Goal: Task Accomplishment & Management: Use online tool/utility

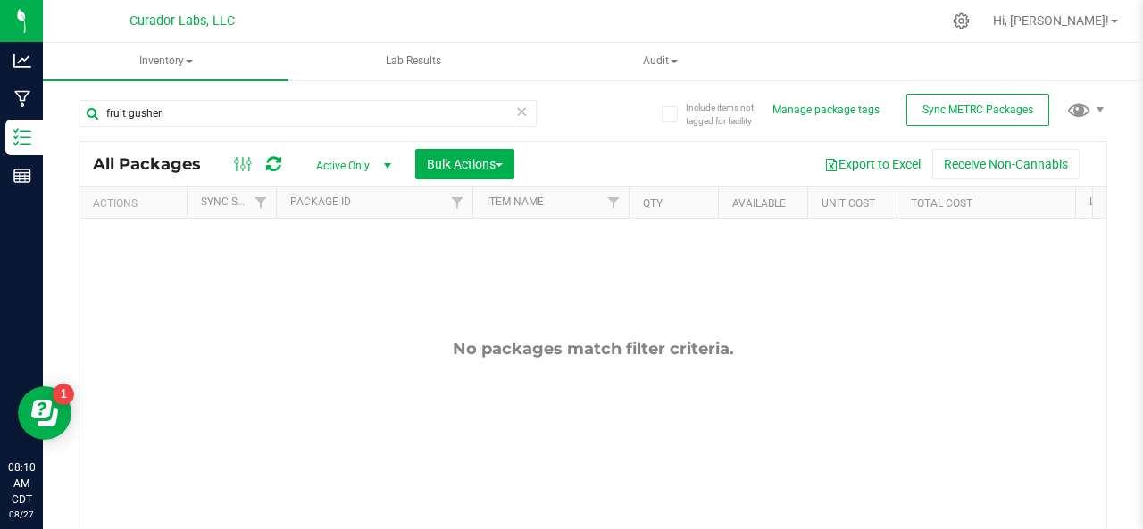
scroll to position [63, 0]
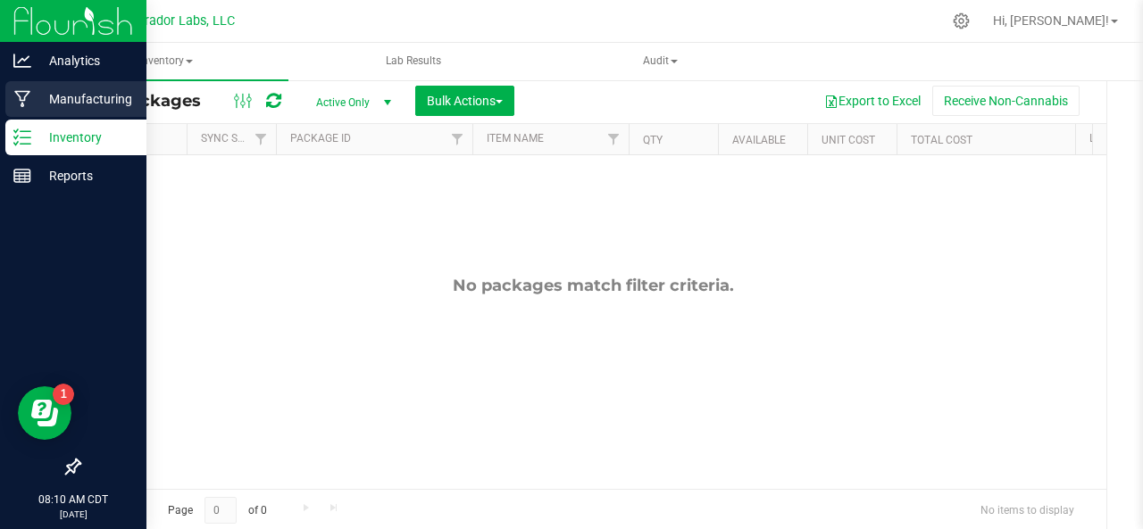
click at [29, 92] on icon at bounding box center [22, 99] width 16 height 17
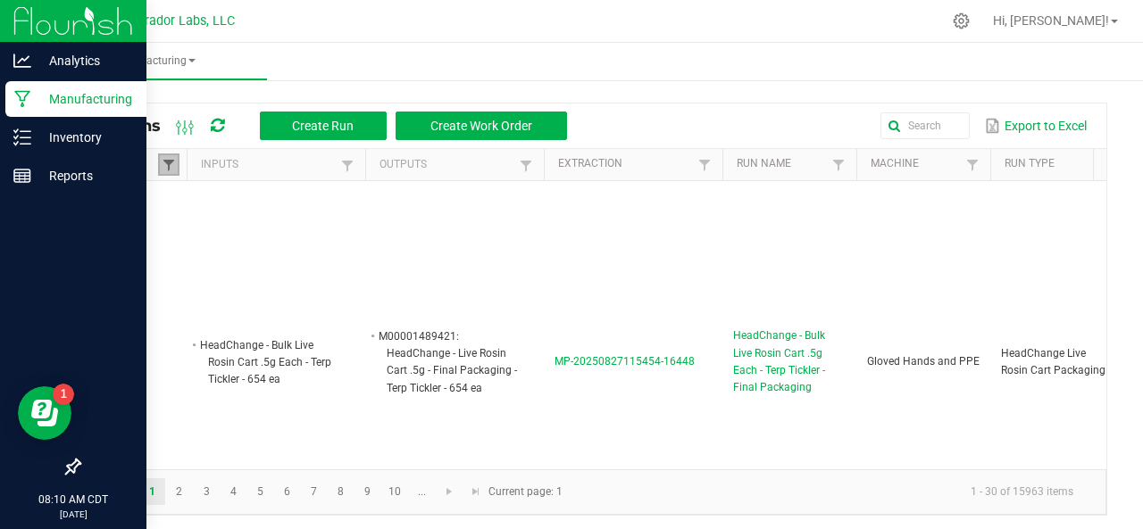
click at [162, 158] on span at bounding box center [169, 165] width 14 height 14
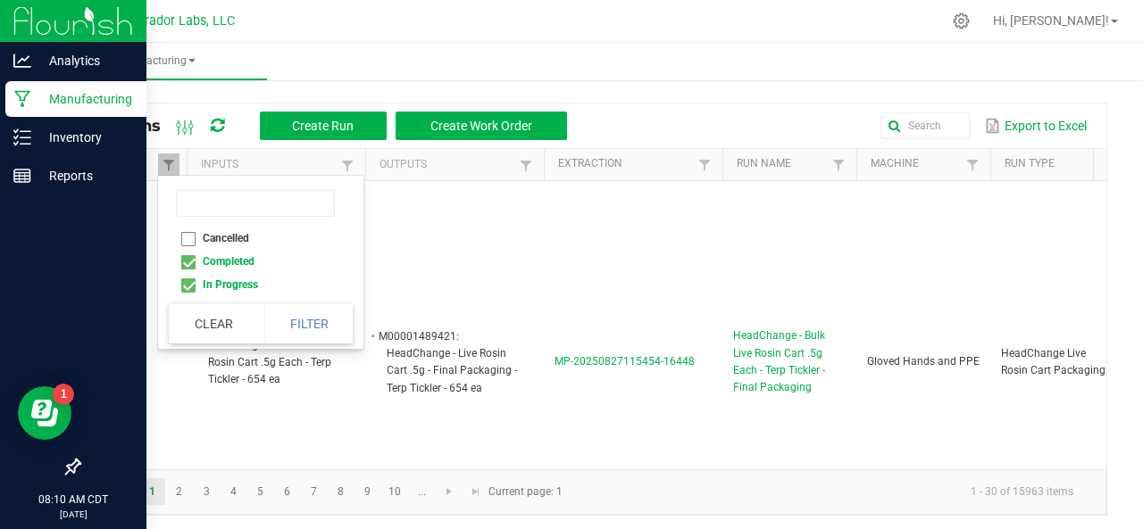
click at [187, 263] on li "Completed" at bounding box center [255, 261] width 173 height 23
checkbox input "false"
click at [306, 317] on button "Filter" at bounding box center [308, 323] width 89 height 39
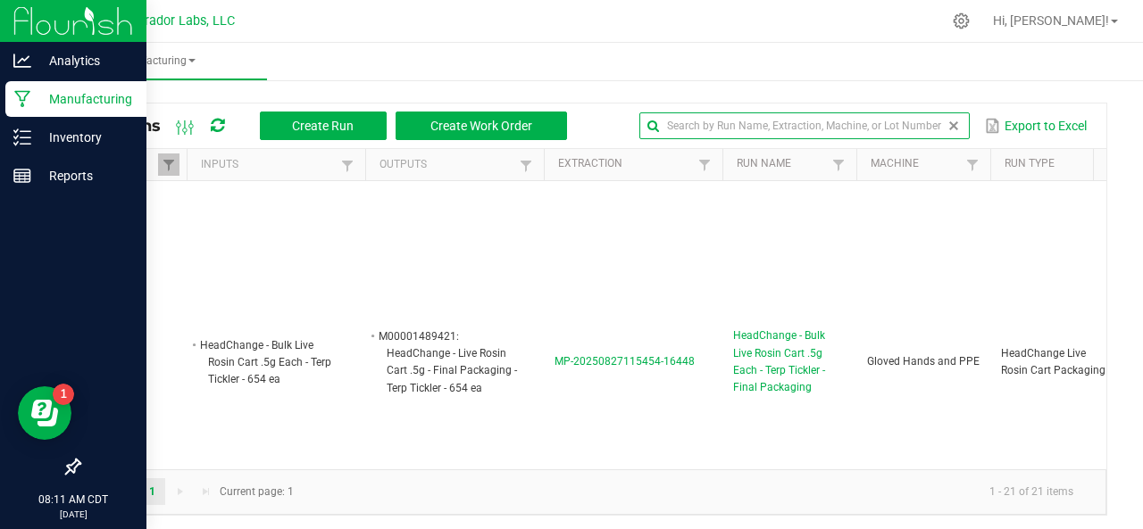
click at [904, 129] on input "text" at bounding box center [804, 125] width 330 height 27
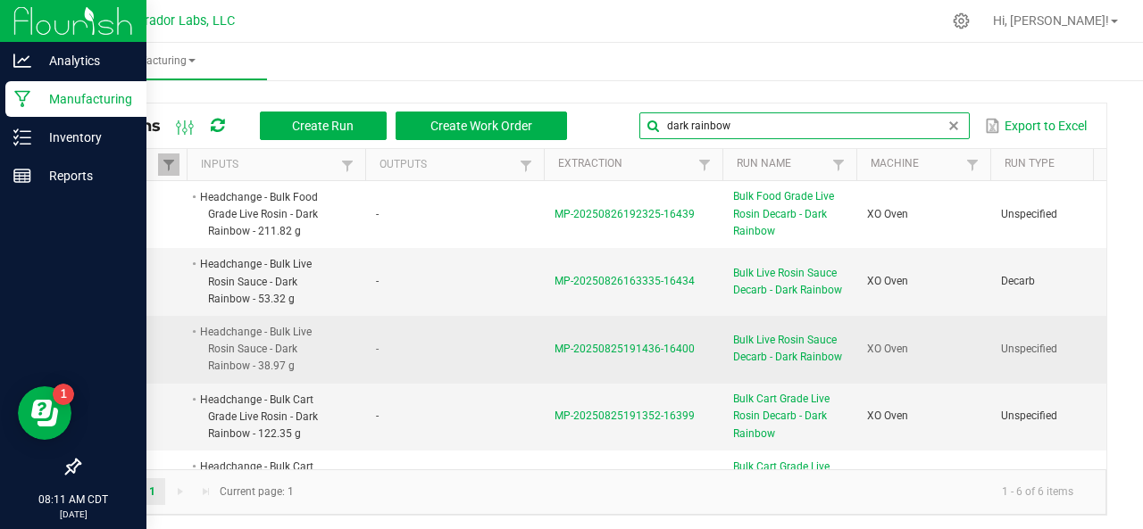
type input "dark rainbow"
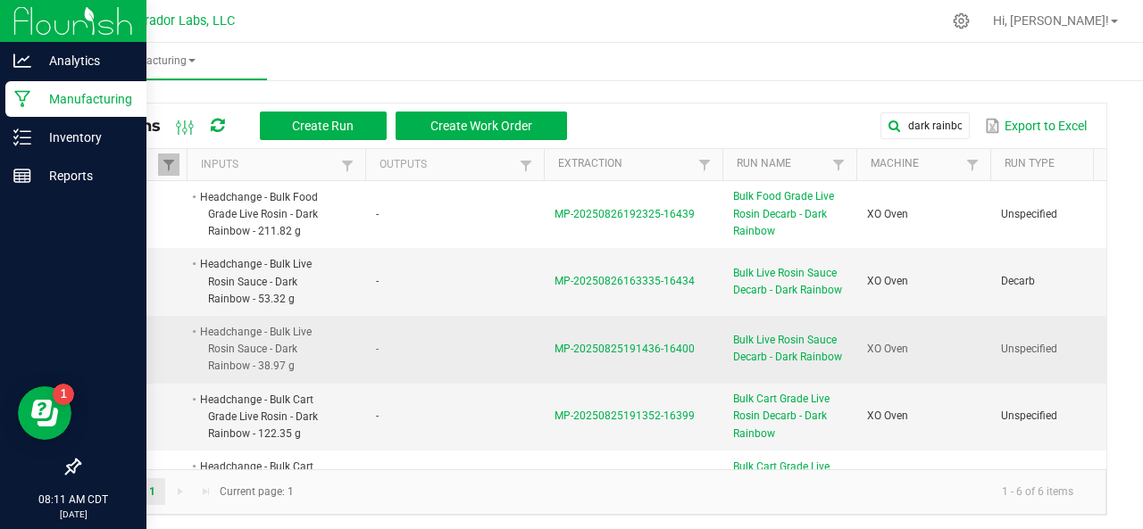
click at [568, 347] on span "MP-20250825191436-16400" at bounding box center [624, 349] width 140 height 12
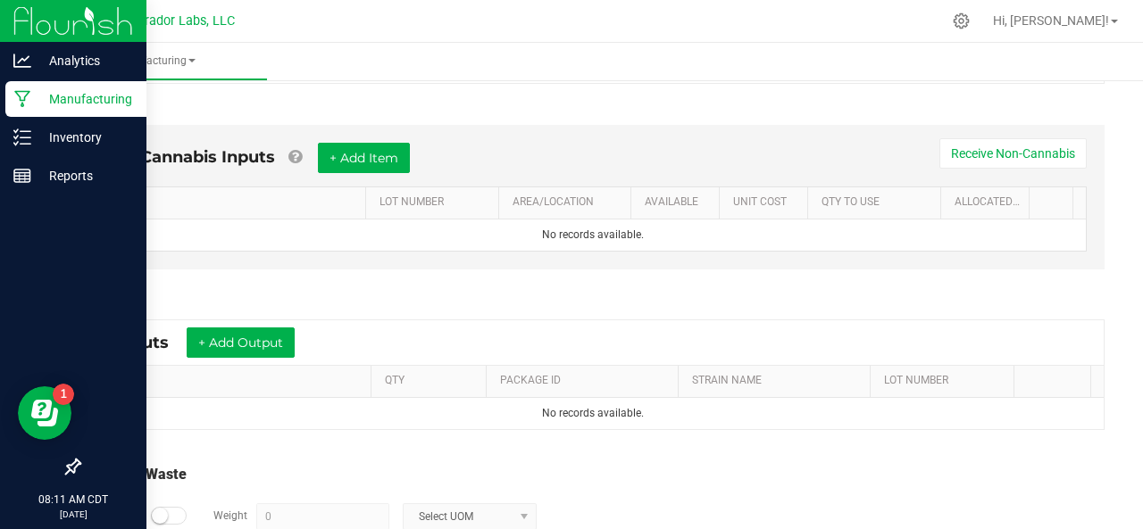
scroll to position [455, 0]
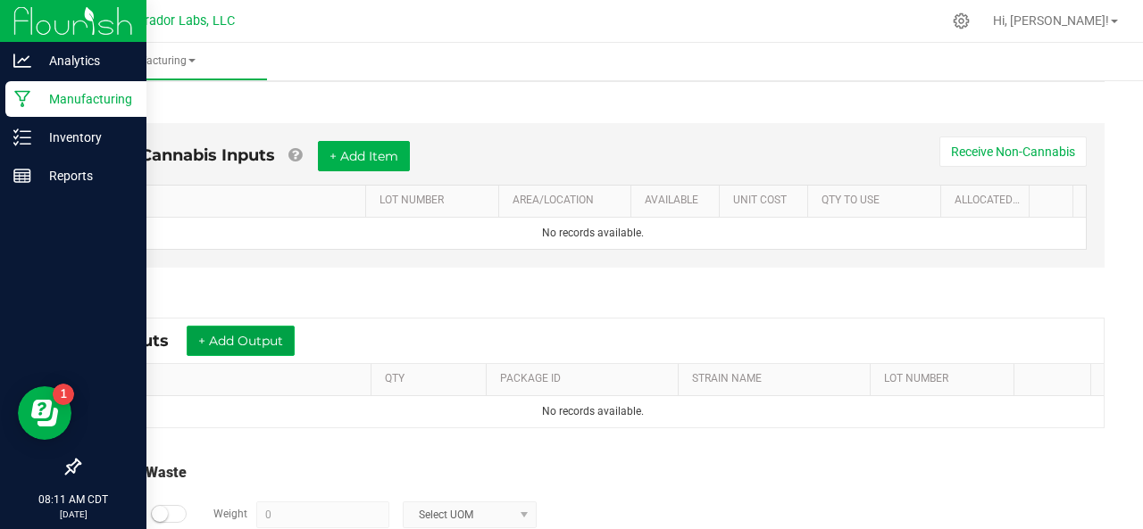
click at [261, 340] on button "+ Add Output" at bounding box center [241, 341] width 108 height 30
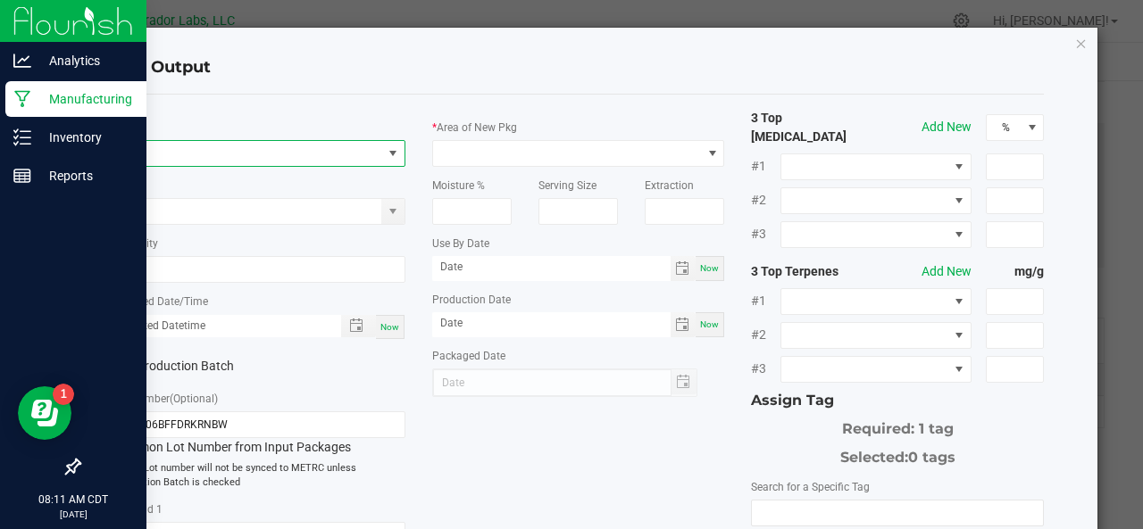
click at [255, 158] on span "NO DATA FOUND" at bounding box center [247, 153] width 269 height 25
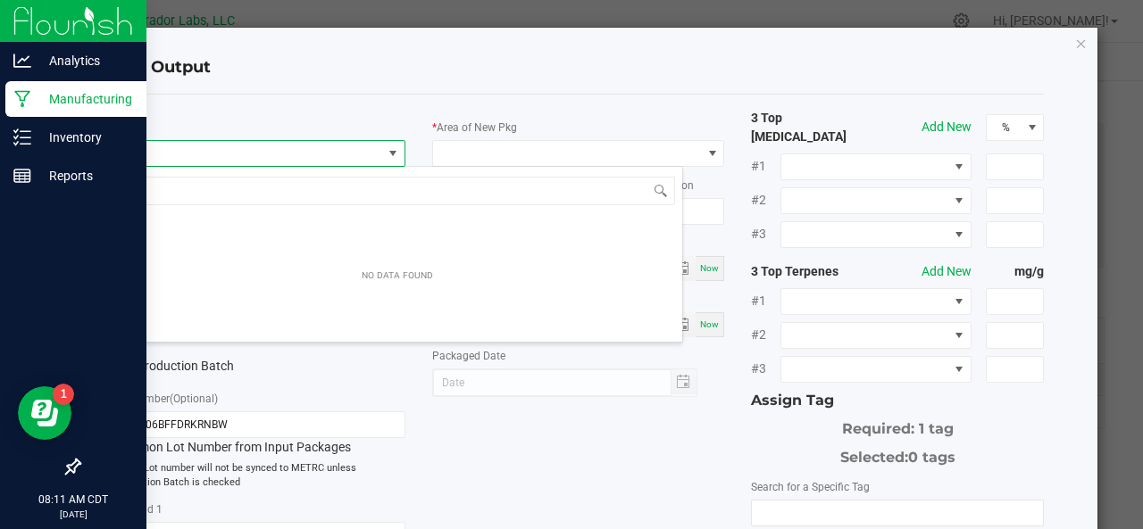
scroll to position [26, 288]
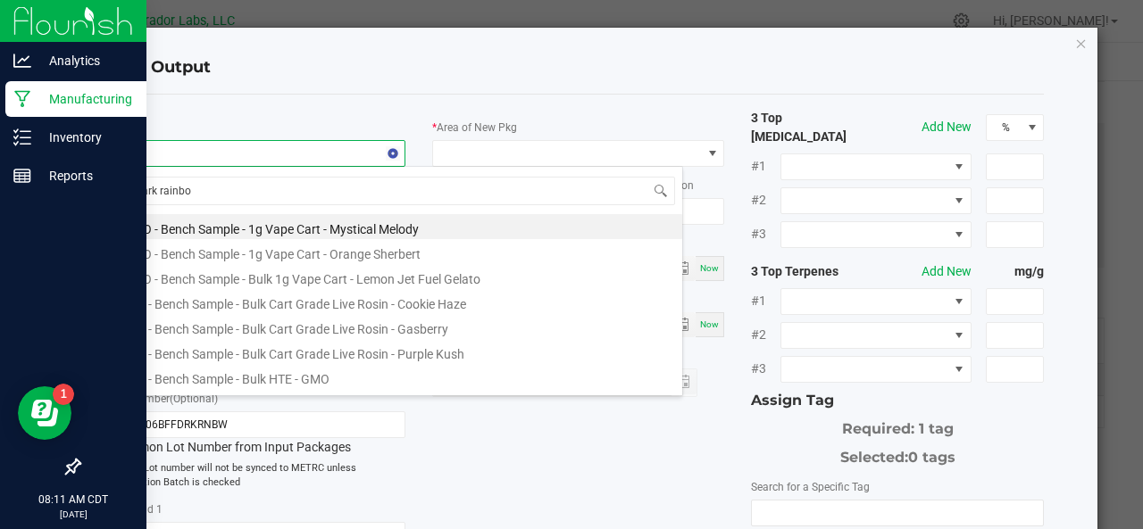
type input "dark rainbow"
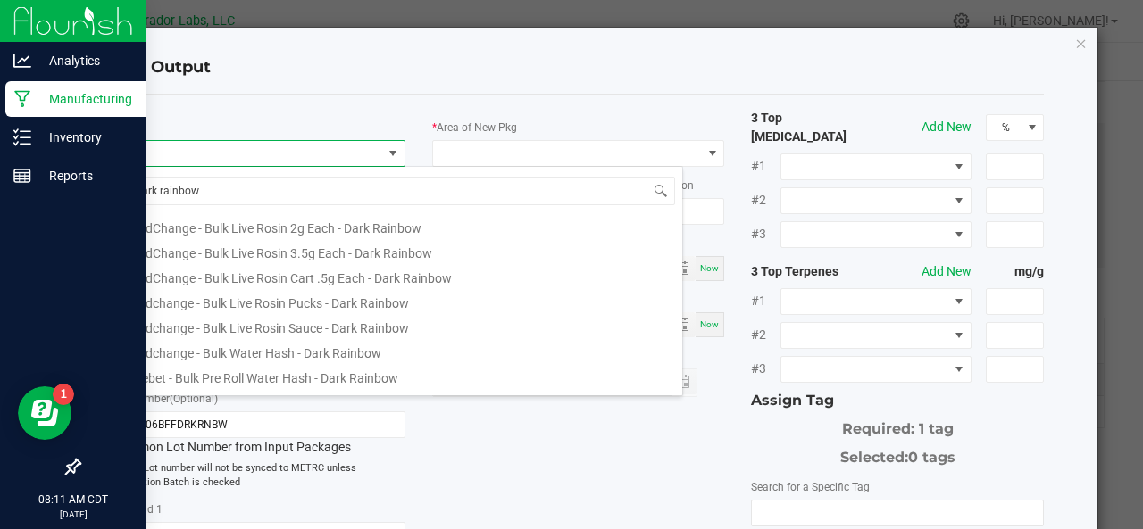
scroll to position [346, 0]
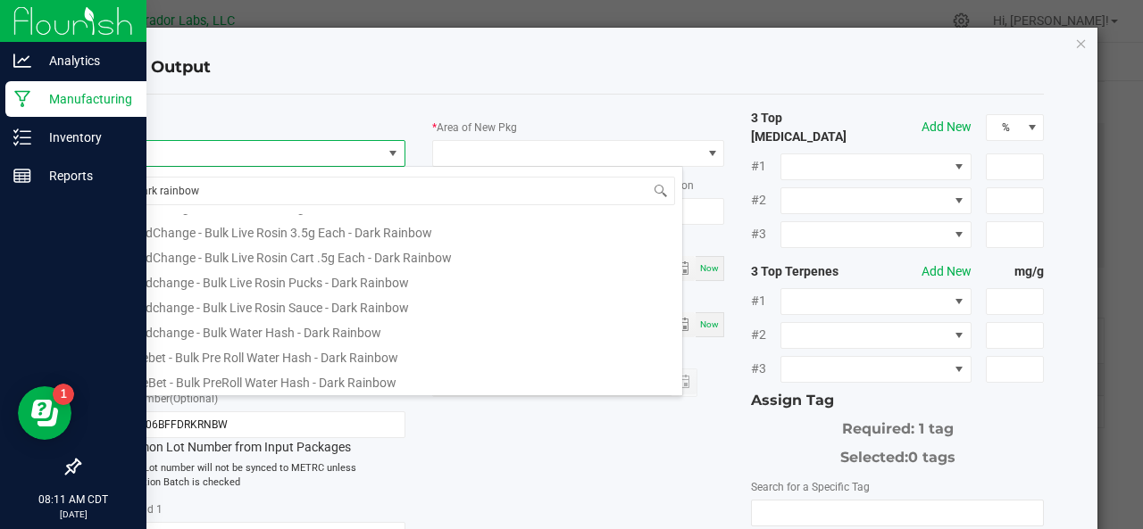
click at [219, 302] on li "Headchange - Bulk Live Rosin Sauce - Dark Rainbow" at bounding box center [397, 305] width 570 height 25
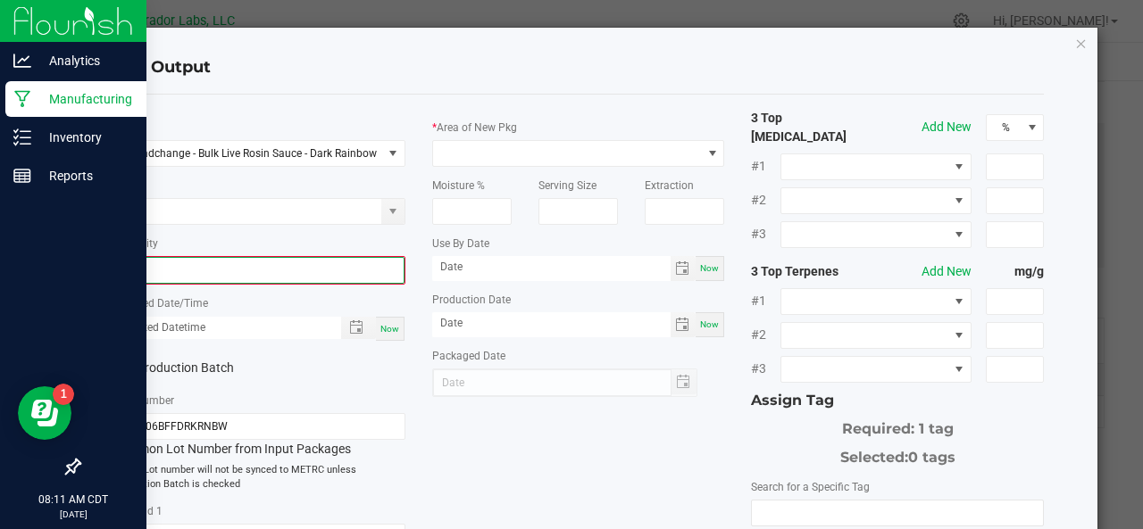
click at [213, 265] on input "0" at bounding box center [258, 270] width 289 height 25
type input "37.1000 g"
click at [380, 328] on span "Now" at bounding box center [389, 327] width 19 height 10
type input "[DATE] 8:11 AM"
type input "[DATE]"
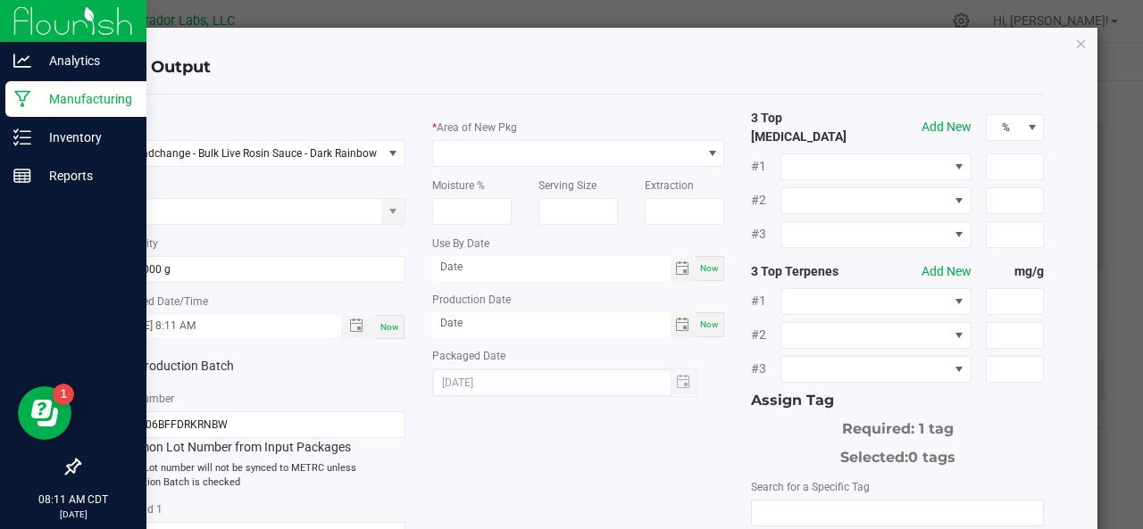
click at [190, 363] on label "Production Batch" at bounding box center [178, 366] width 133 height 19
click at [0, 0] on input "Production Batch" at bounding box center [0, 0] width 0 height 0
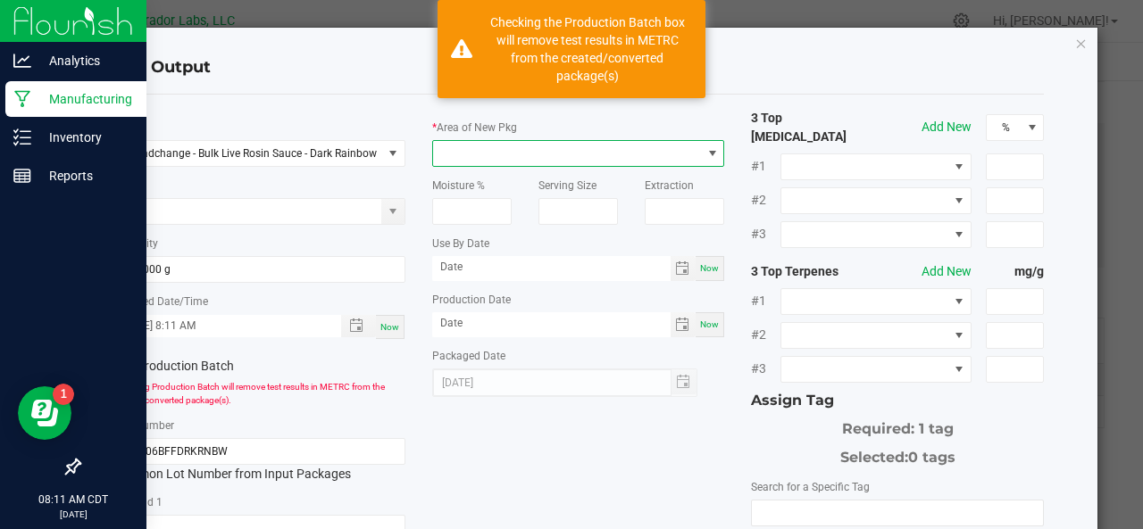
click at [503, 158] on span at bounding box center [567, 153] width 269 height 25
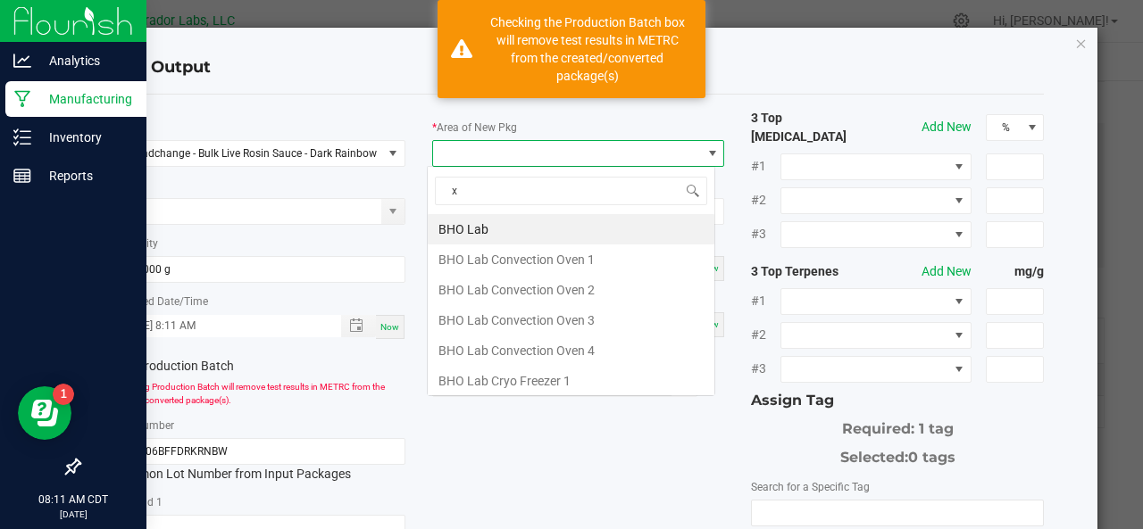
scroll to position [26, 288]
type input "xo"
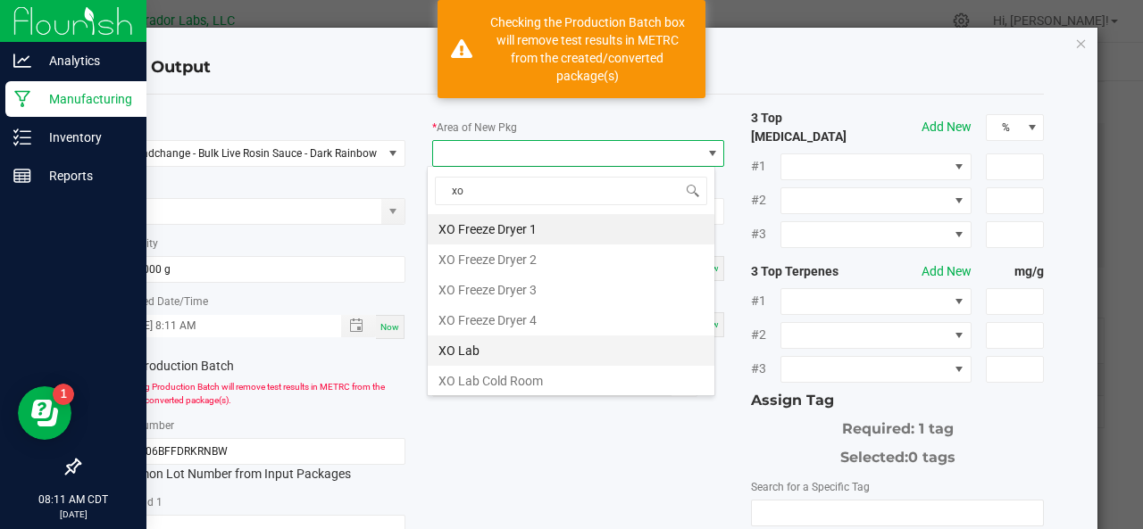
click at [449, 349] on li "XO Lab" at bounding box center [571, 351] width 287 height 30
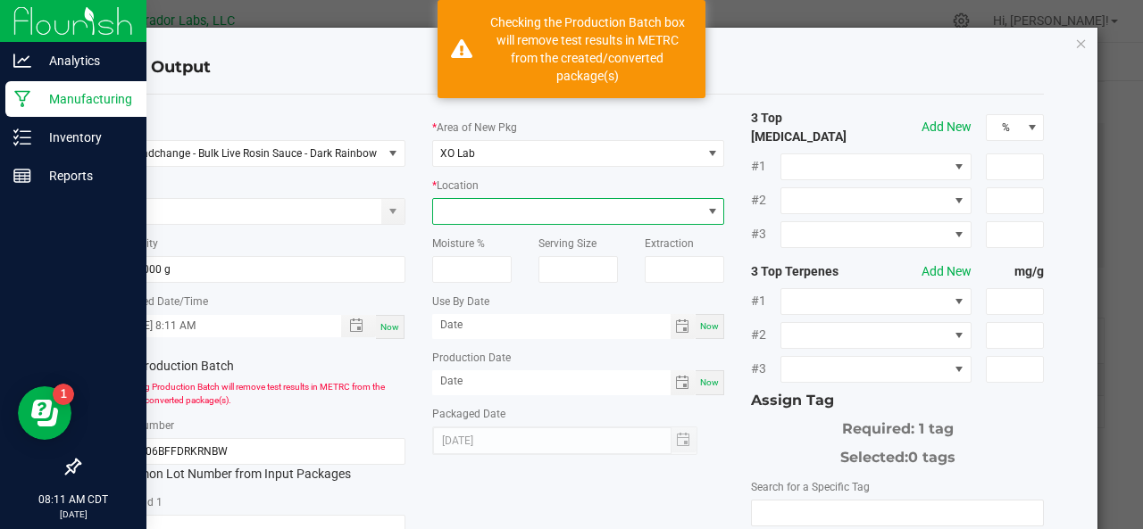
click at [479, 204] on span at bounding box center [567, 211] width 269 height 25
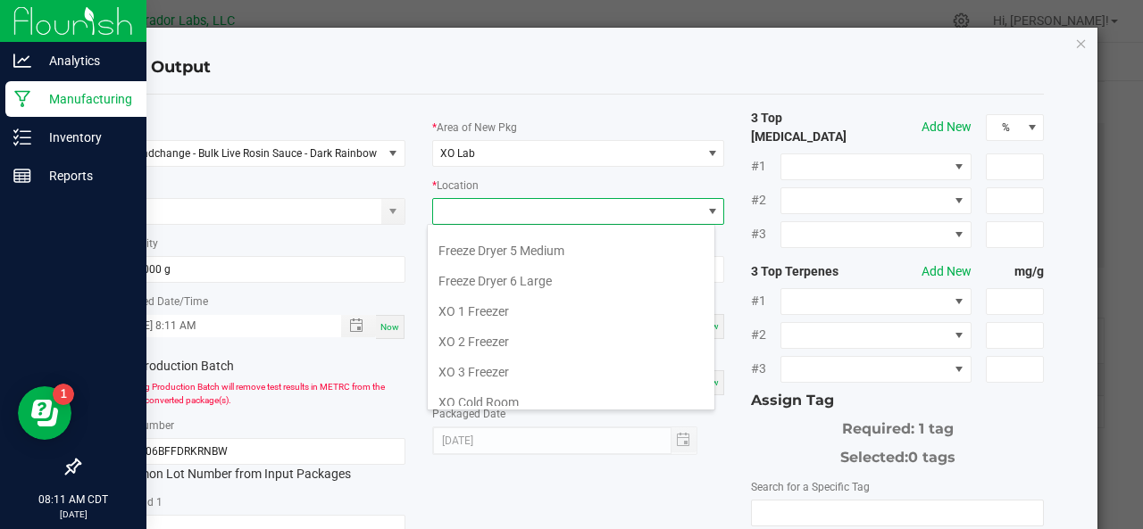
scroll to position [0, 0]
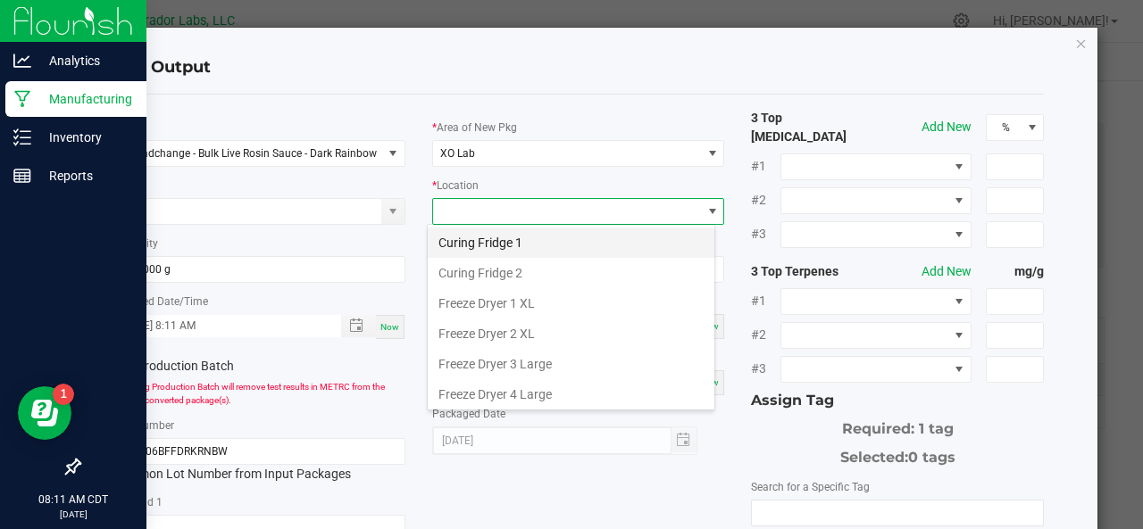
click at [483, 237] on li "Curing Fridge 1" at bounding box center [571, 243] width 287 height 30
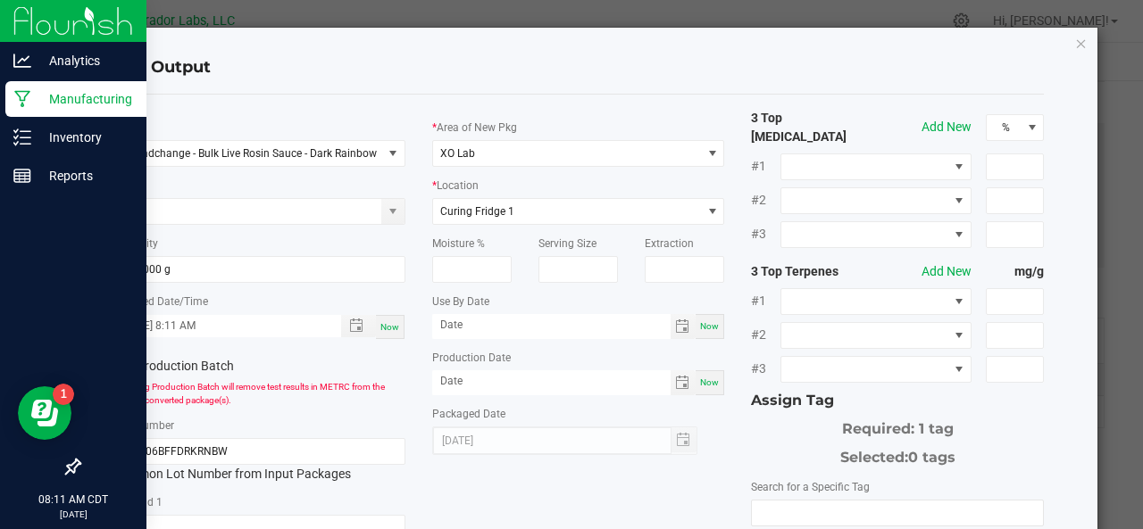
click at [702, 325] on span "Now" at bounding box center [709, 326] width 19 height 10
click at [566, 329] on input "[DATE]" at bounding box center [551, 325] width 238 height 22
type input "[DATE]"
click at [705, 383] on span "Now" at bounding box center [709, 383] width 19 height 10
type input "[DATE]"
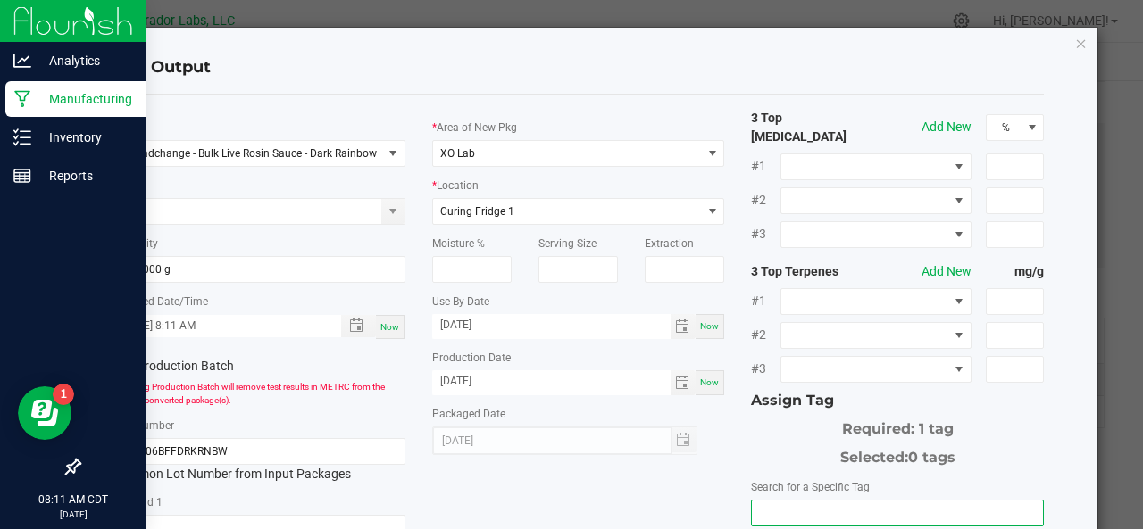
click at [790, 507] on input "NO DATA FOUND" at bounding box center [897, 513] width 291 height 25
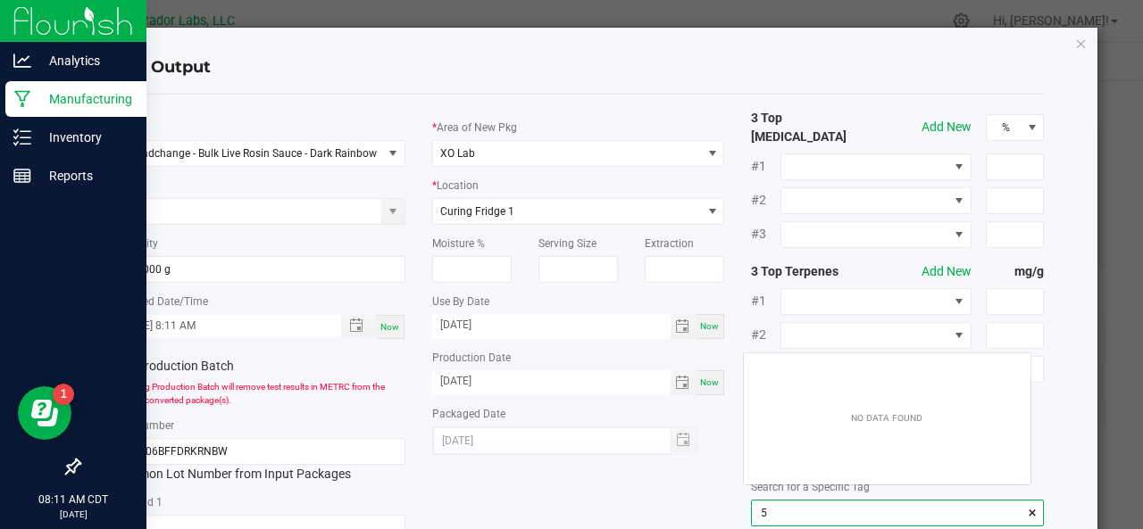
scroll to position [25, 287]
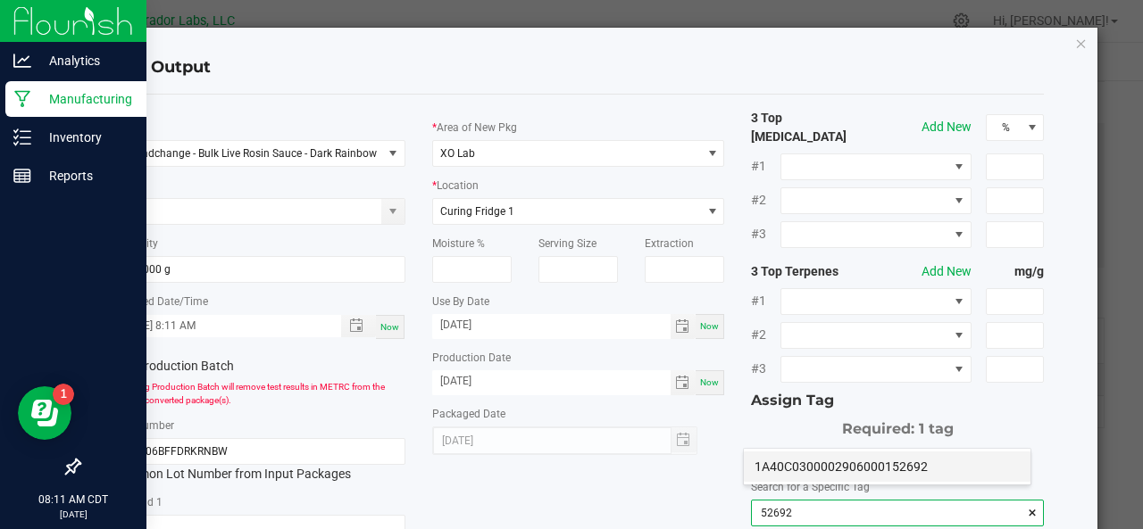
click at [793, 472] on li "1A40C0300002906000152692" at bounding box center [887, 467] width 287 height 30
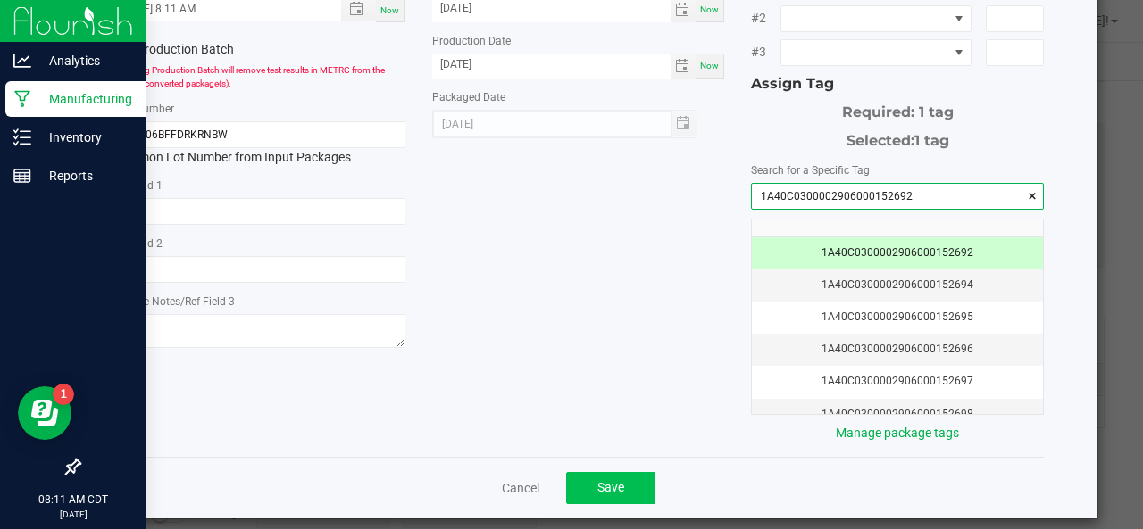
type input "1A40C0300002906000152692"
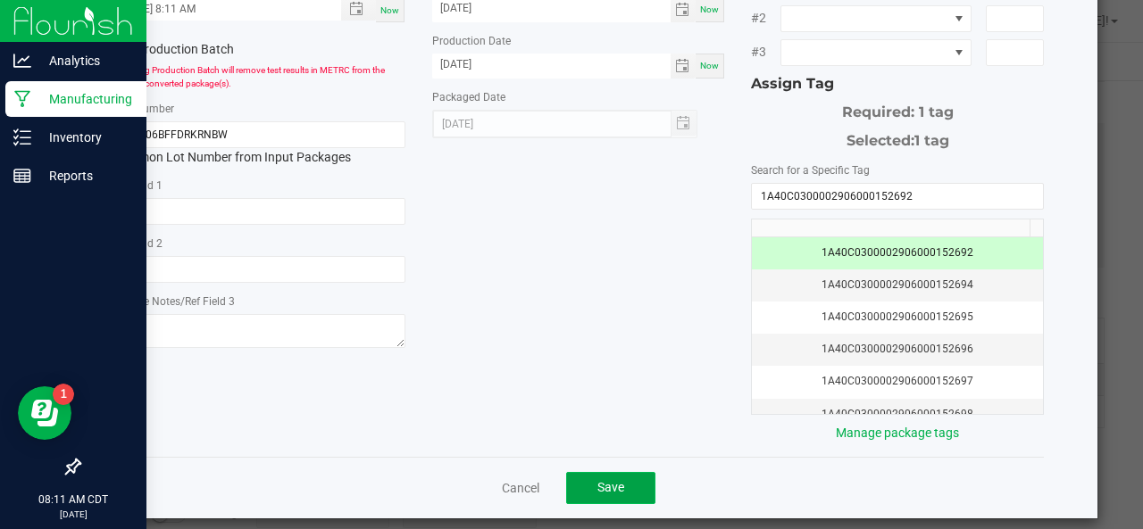
click at [620, 472] on button "Save" at bounding box center [610, 488] width 89 height 32
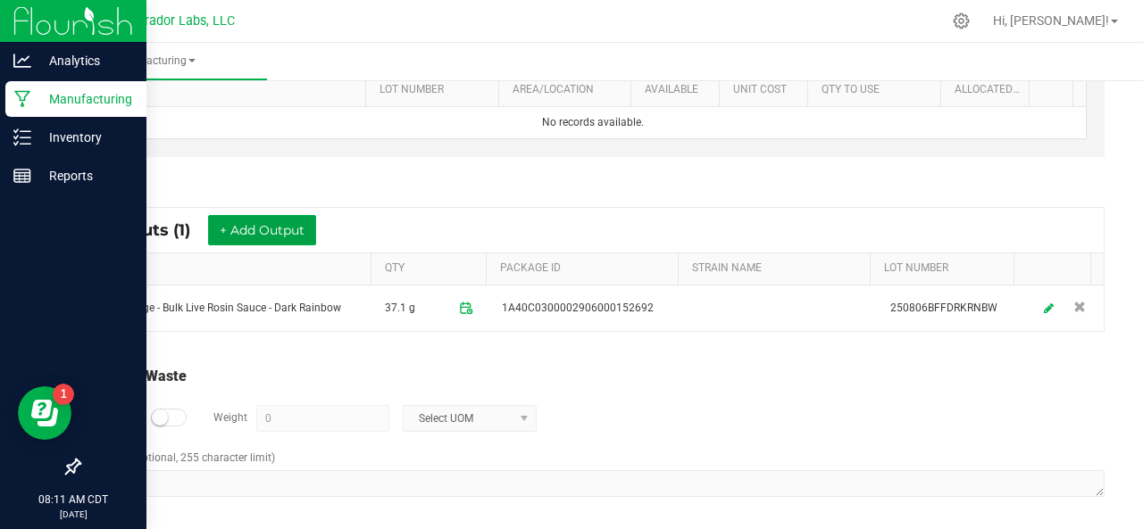
scroll to position [0, 0]
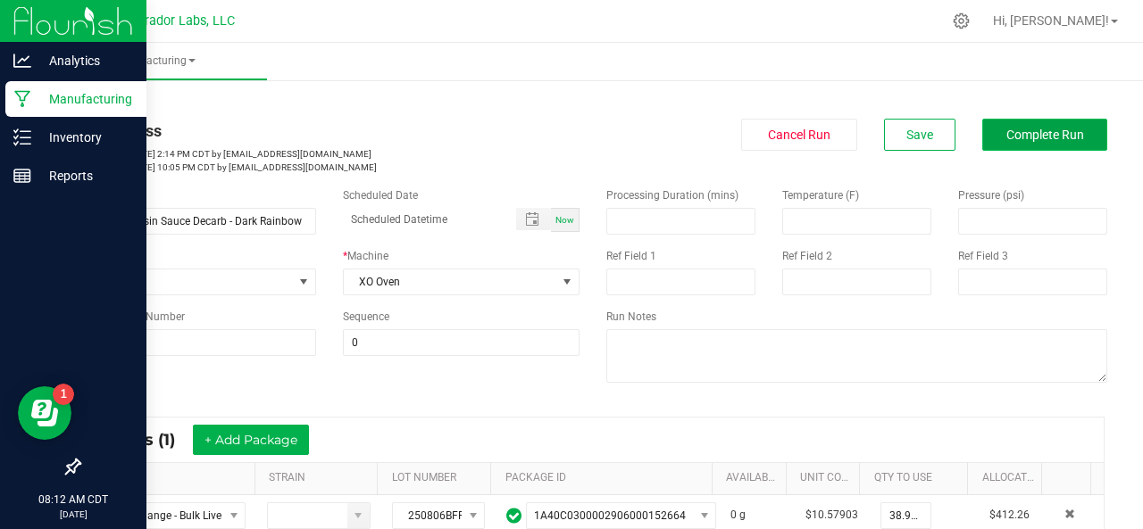
click at [982, 146] on button "Complete Run" at bounding box center [1044, 135] width 125 height 32
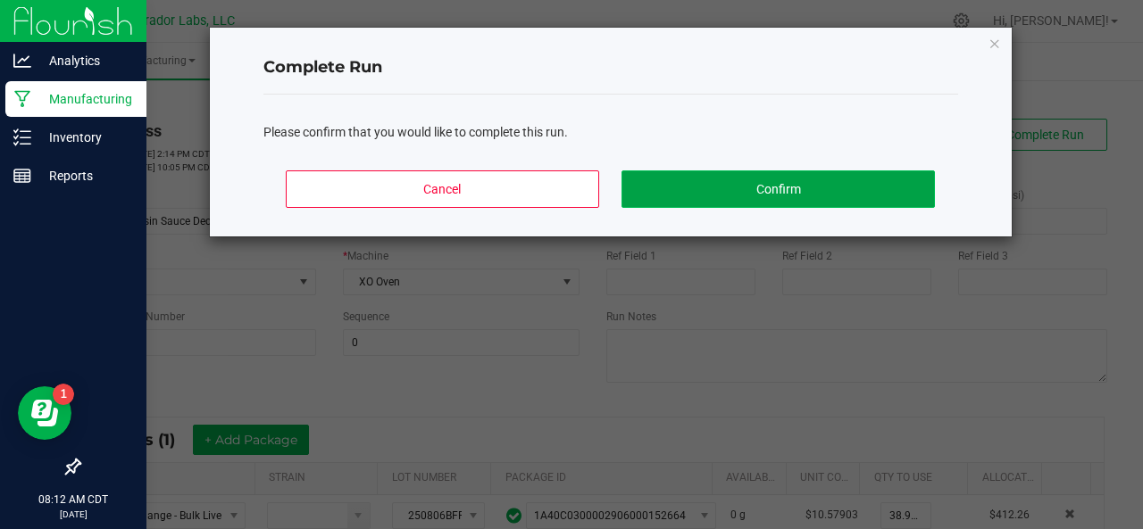
click at [870, 177] on button "Confirm" at bounding box center [777, 189] width 312 height 37
